Goal: Task Accomplishment & Management: Complete application form

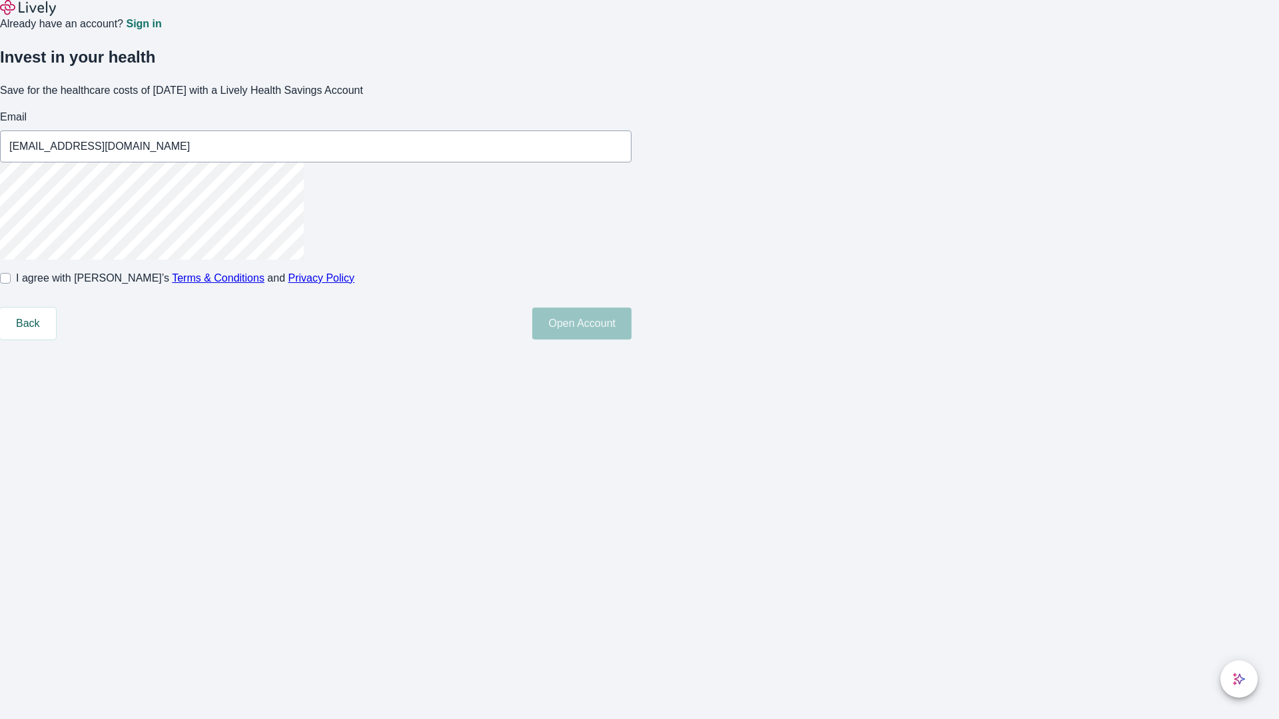
click at [11, 284] on input "I agree with Lively’s Terms & Conditions and Privacy Policy" at bounding box center [5, 278] width 11 height 11
checkbox input "true"
click at [631, 340] on button "Open Account" at bounding box center [581, 324] width 99 height 32
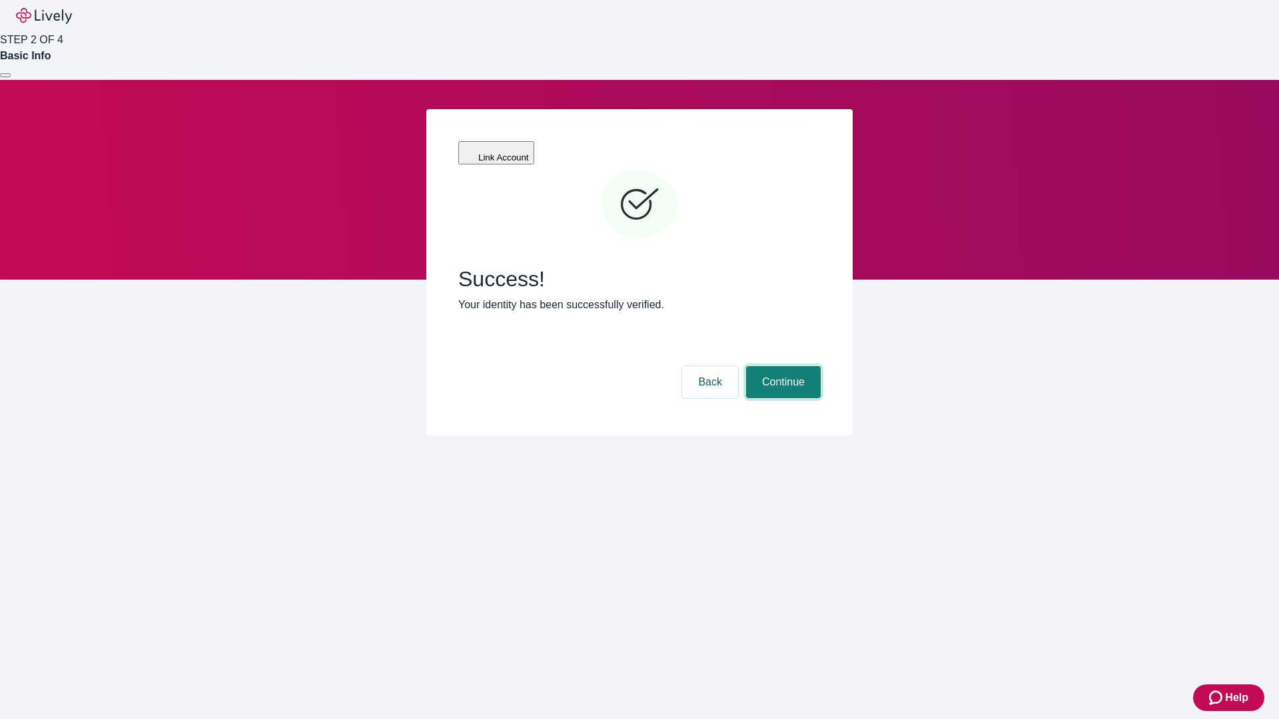
click at [781, 366] on button "Continue" at bounding box center [783, 382] width 75 height 32
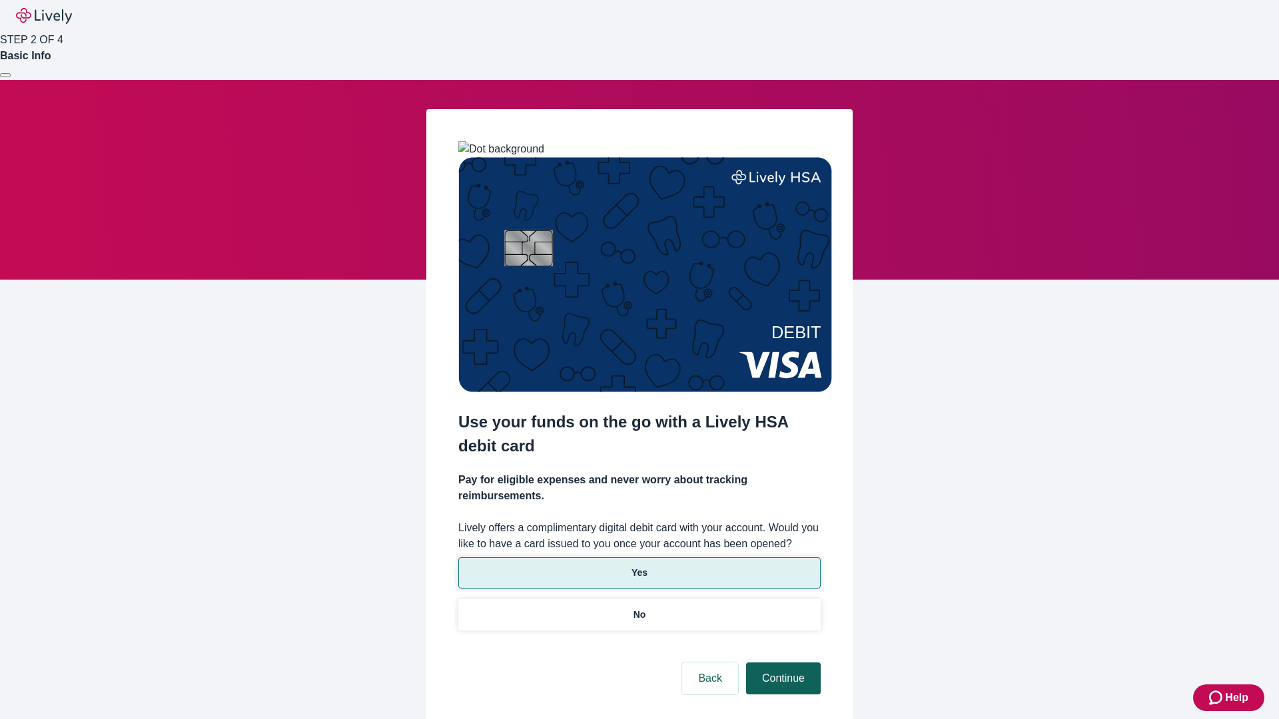
click at [639, 566] on p "Yes" at bounding box center [639, 573] width 16 height 14
click at [781, 663] on button "Continue" at bounding box center [783, 679] width 75 height 32
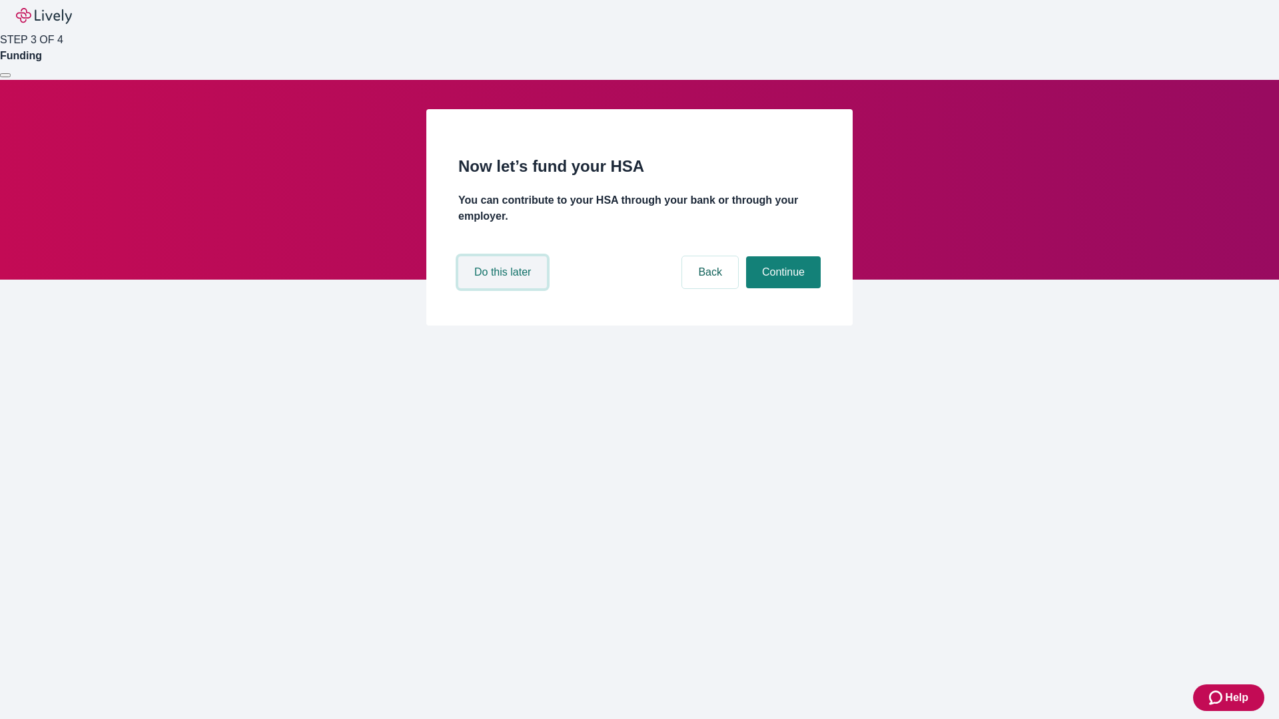
click at [504, 288] on button "Do this later" at bounding box center [502, 272] width 89 height 32
